Goal: Transaction & Acquisition: Subscribe to service/newsletter

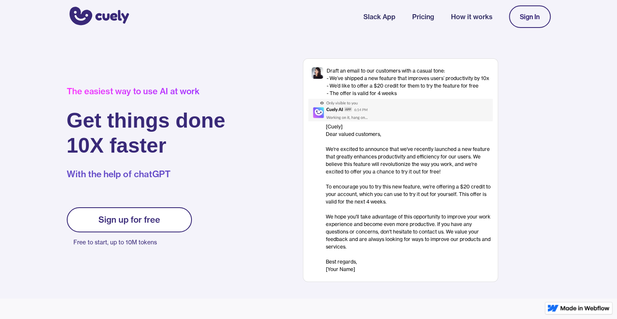
drag, startPoint x: 431, startPoint y: 25, endPoint x: 430, endPoint y: 19, distance: 6.1
click at [430, 19] on nav "Slack App Pricing How it works Sign In" at bounding box center [456, 16] width 187 height 31
click at [430, 19] on link "Pricing" at bounding box center [423, 17] width 22 height 10
click at [186, 221] on link "Sign up for free" at bounding box center [129, 219] width 125 height 25
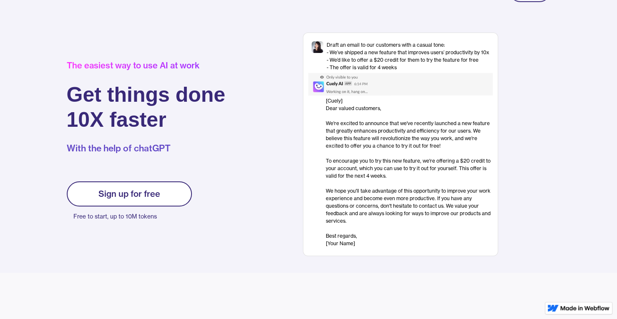
scroll to position [29, 0]
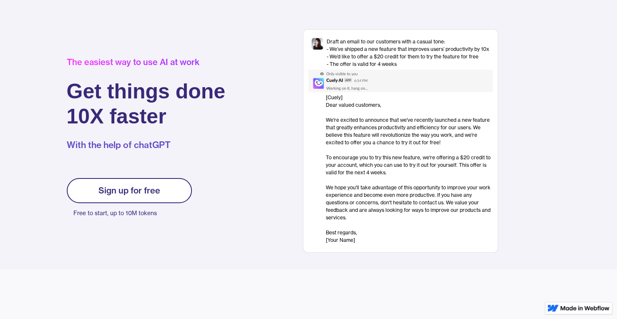
click at [158, 190] on div "Sign up for free" at bounding box center [129, 191] width 62 height 10
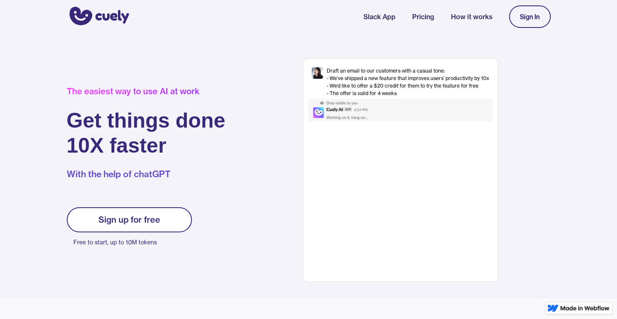
click at [548, 23] on link "Sign In" at bounding box center [530, 16] width 42 height 23
click at [520, 20] on div "Sign In" at bounding box center [530, 17] width 20 height 8
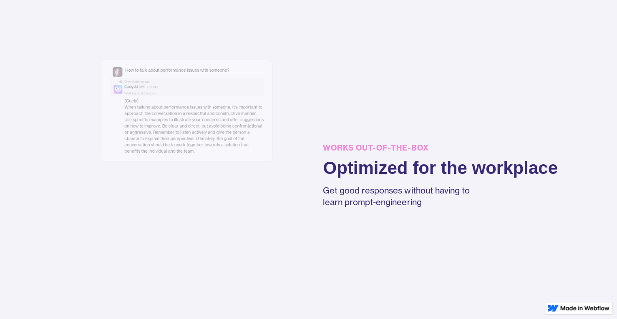
scroll to position [803, 0]
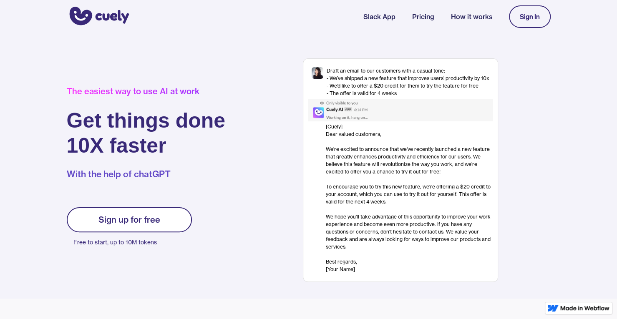
click at [522, 21] on link "Sign In" at bounding box center [530, 16] width 42 height 23
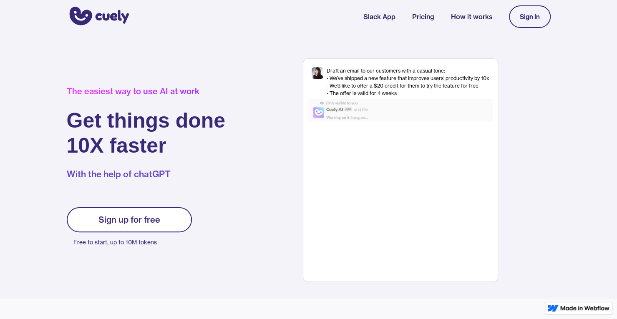
click at [130, 224] on div "Sign up for free" at bounding box center [129, 220] width 62 height 10
